Goal: Transaction & Acquisition: Purchase product/service

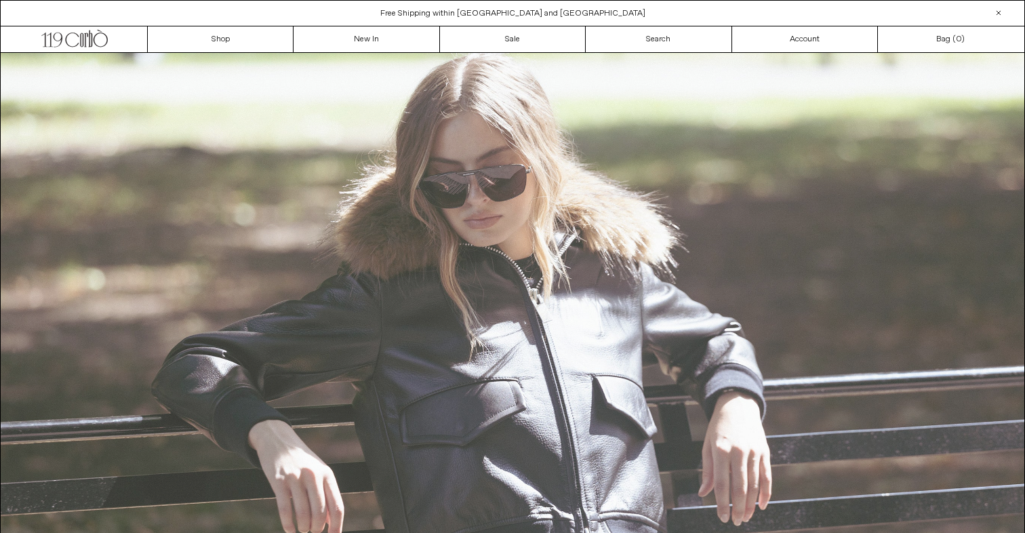
click at [479, 175] on img at bounding box center [513, 356] width 1024 height 606
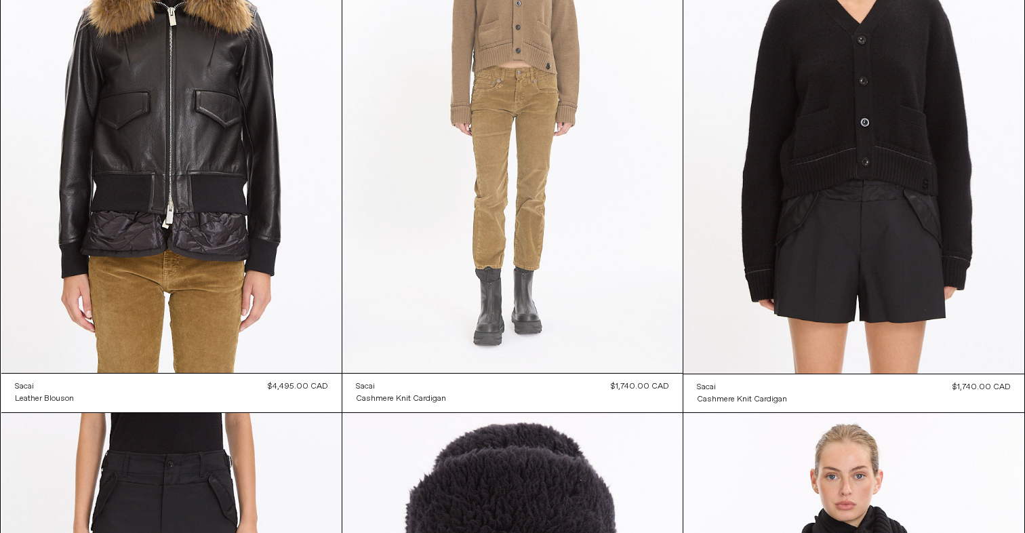
click at [514, 149] on at bounding box center [512, 117] width 340 height 511
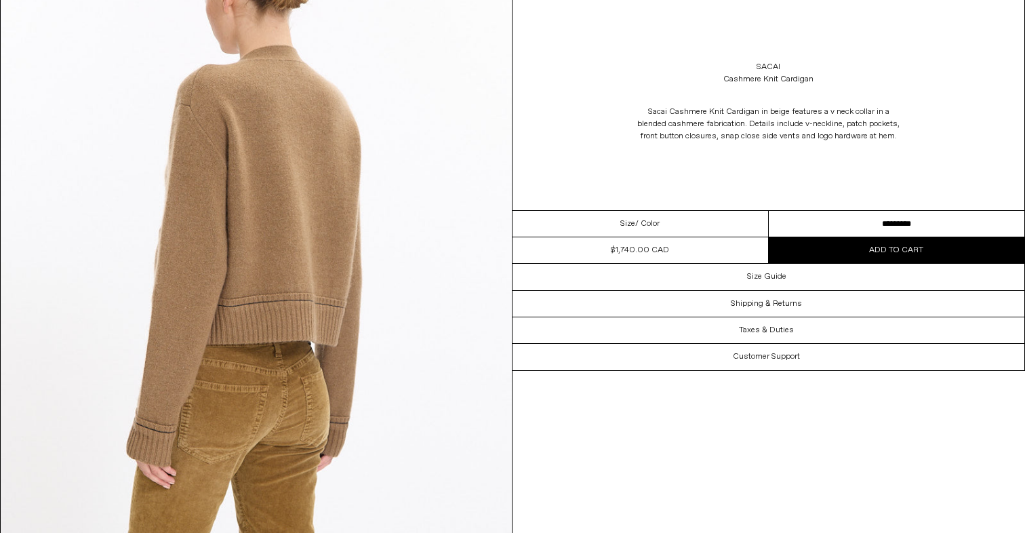
scroll to position [2100, 0]
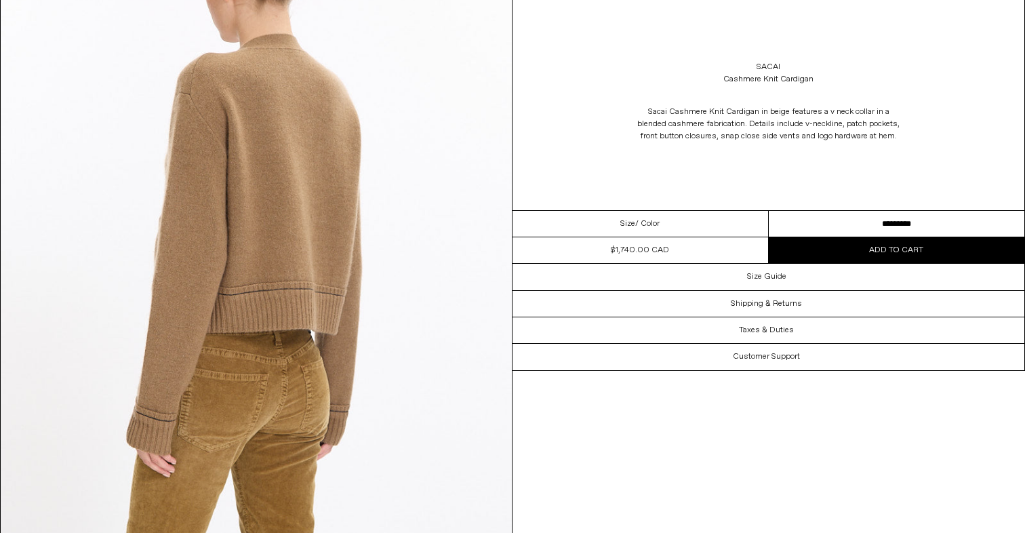
click at [539, 66] on div "Sacai Cashmere Knit Cardigan" at bounding box center [769, 73] width 512 height 38
